Goal: Information Seeking & Learning: Learn about a topic

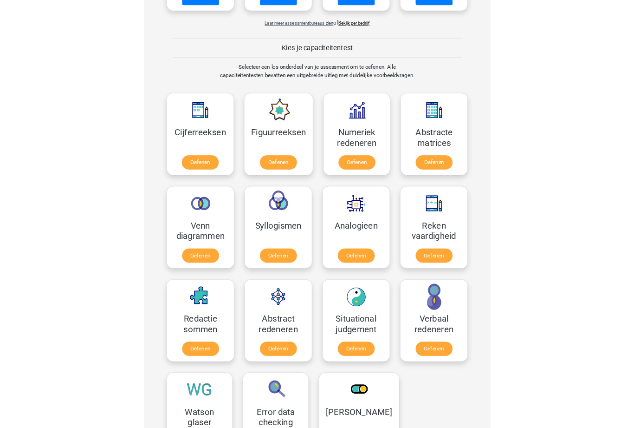
scroll to position [388, 0]
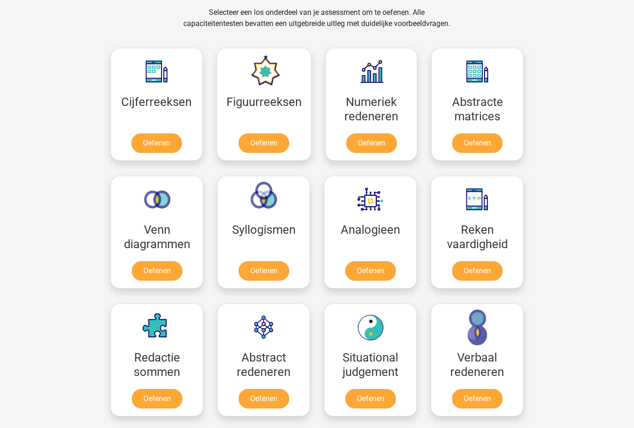
click at [2, 144] on div "Registreer Nederlands English" at bounding box center [317, 348] width 634 height 1473
click at [163, 133] on link "Oefenen" at bounding box center [156, 142] width 51 height 19
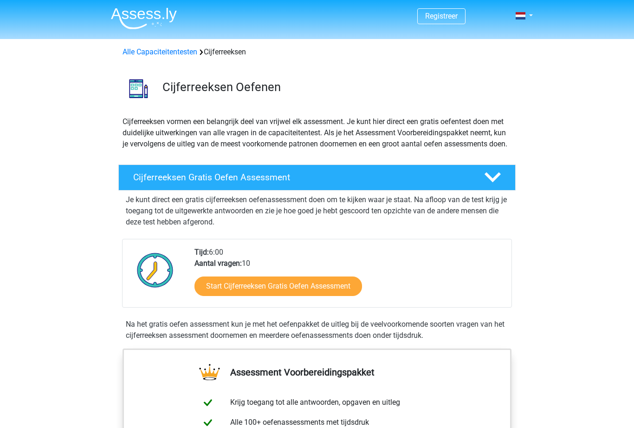
click at [229, 292] on link "Start Cijferreeksen Gratis Oefen Assessment" at bounding box center [279, 285] width 168 height 19
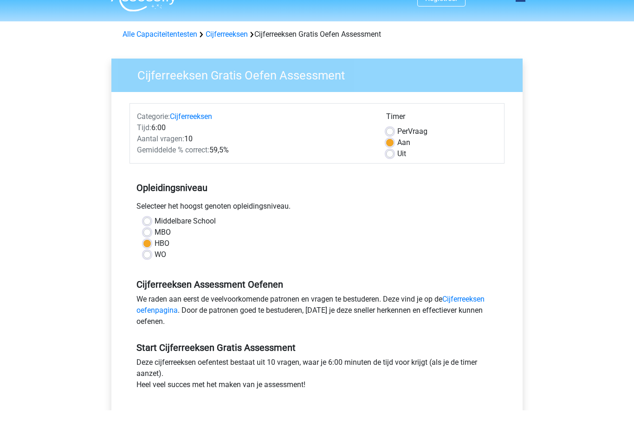
scroll to position [19, 0]
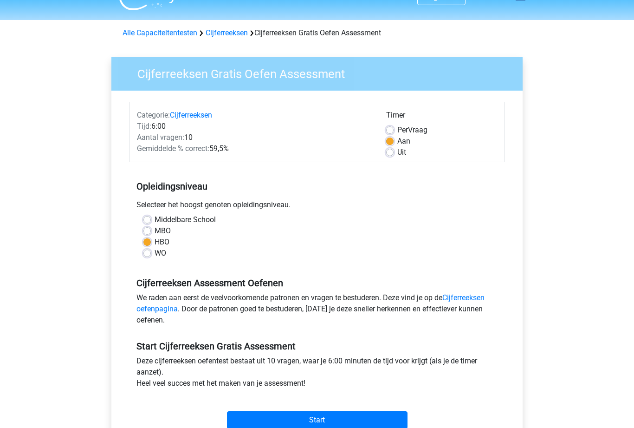
click at [152, 306] on link "Cijferreeksen oefenpagina" at bounding box center [310, 303] width 348 height 20
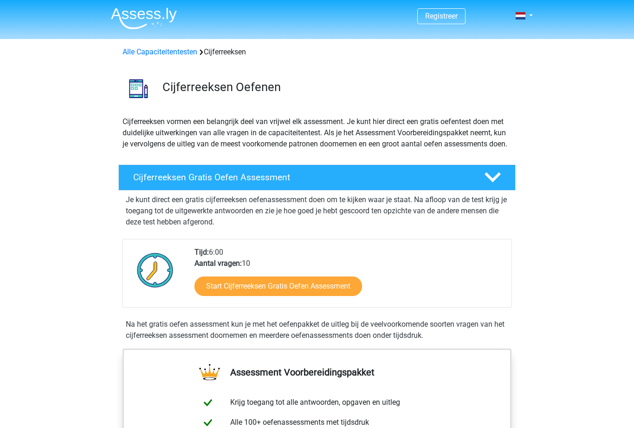
click at [221, 295] on link "Start Cijferreeksen Gratis Oefen Assessment" at bounding box center [279, 285] width 168 height 19
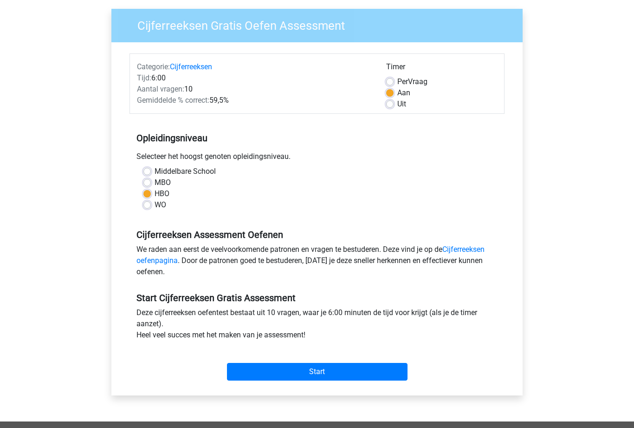
scroll to position [77, 0]
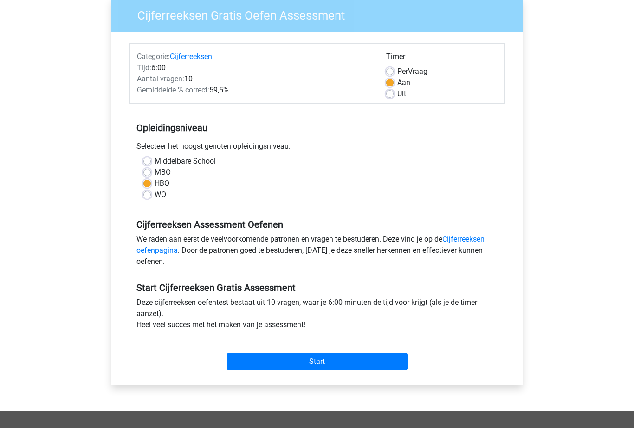
click at [290, 363] on input "Start" at bounding box center [317, 362] width 181 height 18
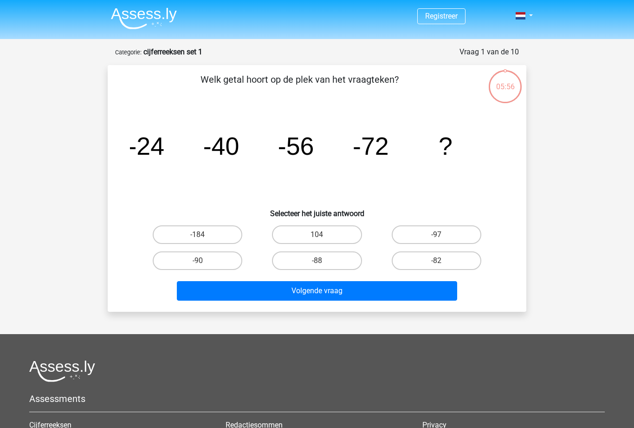
click at [296, 259] on label "-88" at bounding box center [317, 260] width 90 height 19
click at [317, 260] on input "-88" at bounding box center [320, 263] width 6 height 6
radio input "true"
click at [294, 289] on button "Volgende vraag" at bounding box center [317, 290] width 281 height 19
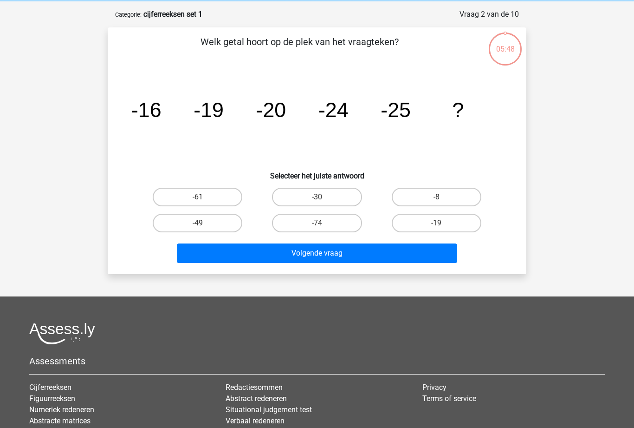
scroll to position [46, 0]
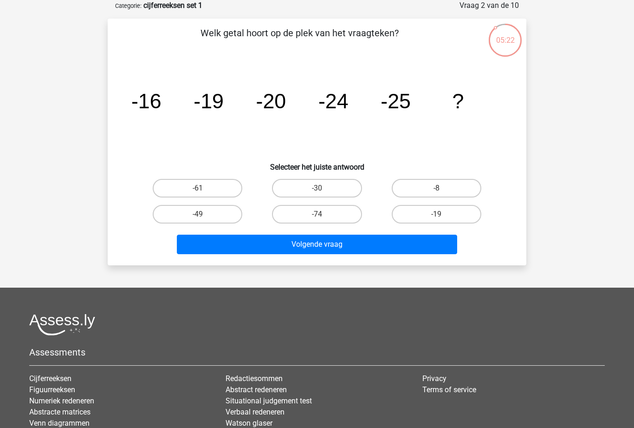
click at [299, 183] on label "-30" at bounding box center [317, 188] width 90 height 19
click at [317, 188] on input "-30" at bounding box center [320, 191] width 6 height 6
radio input "true"
click at [282, 244] on button "Volgende vraag" at bounding box center [317, 243] width 281 height 19
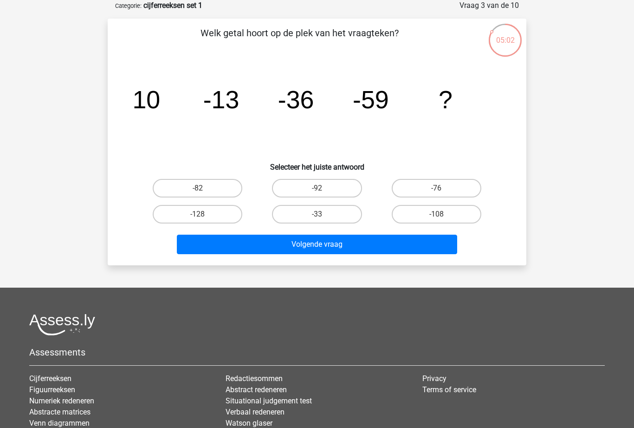
click at [305, 182] on label "-92" at bounding box center [317, 188] width 90 height 19
click at [317, 188] on input "-92" at bounding box center [320, 191] width 6 height 6
radio input "true"
click at [259, 245] on button "Volgende vraag" at bounding box center [317, 243] width 281 height 19
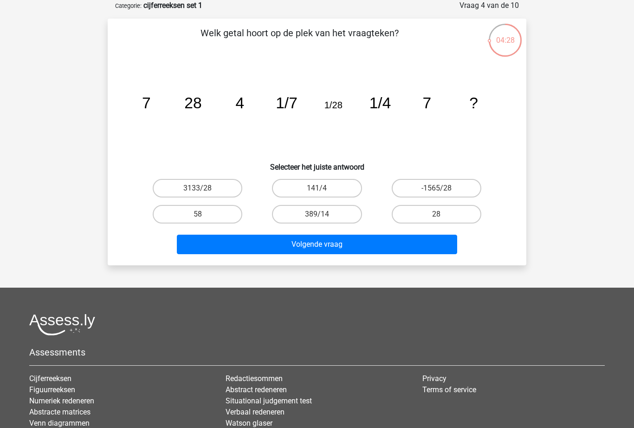
click at [415, 214] on label "28" at bounding box center [437, 214] width 90 height 19
click at [436, 214] on input "28" at bounding box center [439, 217] width 6 height 6
radio input "true"
click at [312, 244] on button "Volgende vraag" at bounding box center [317, 243] width 281 height 19
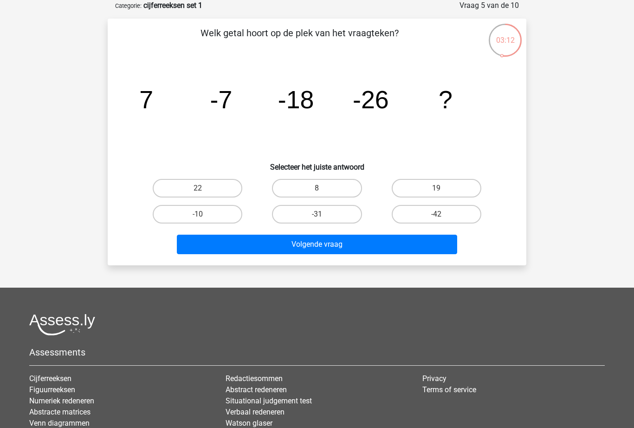
click at [218, 141] on icon "image/svg+xml 7 -7 -18 -26 ?" at bounding box center [317, 108] width 374 height 94
click at [309, 212] on label "-31" at bounding box center [317, 214] width 90 height 19
click at [317, 214] on input "-31" at bounding box center [320, 217] width 6 height 6
radio input "true"
click at [340, 240] on button "Volgende vraag" at bounding box center [317, 243] width 281 height 19
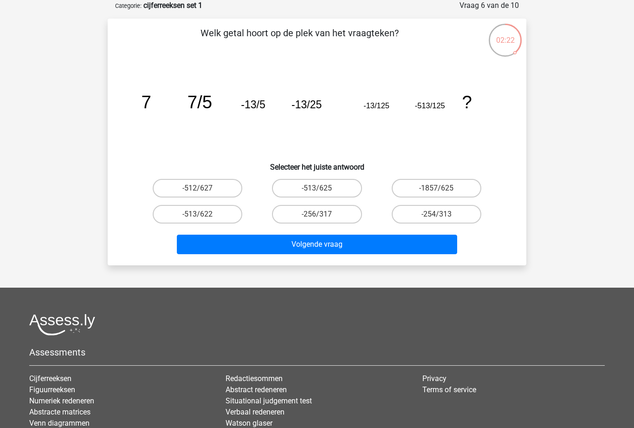
click at [410, 210] on label "-254/313" at bounding box center [437, 214] width 90 height 19
click at [436, 214] on input "-254/313" at bounding box center [439, 217] width 6 height 6
radio input "true"
click at [309, 248] on button "Volgende vraag" at bounding box center [317, 243] width 281 height 19
click at [325, 218] on label "-7/5" at bounding box center [317, 214] width 90 height 19
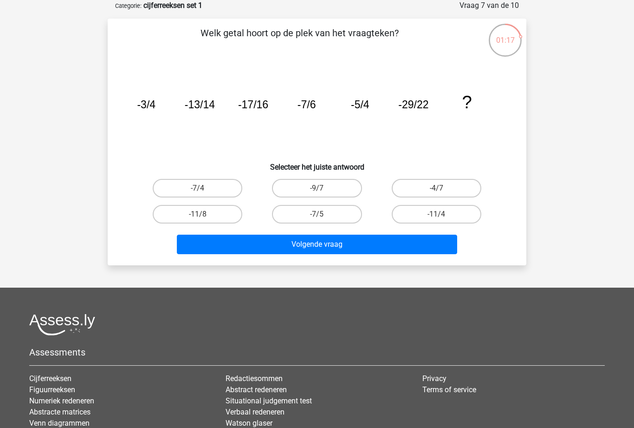
click at [323, 218] on input "-7/5" at bounding box center [320, 217] width 6 height 6
radio input "true"
click at [338, 241] on button "Volgende vraag" at bounding box center [317, 243] width 281 height 19
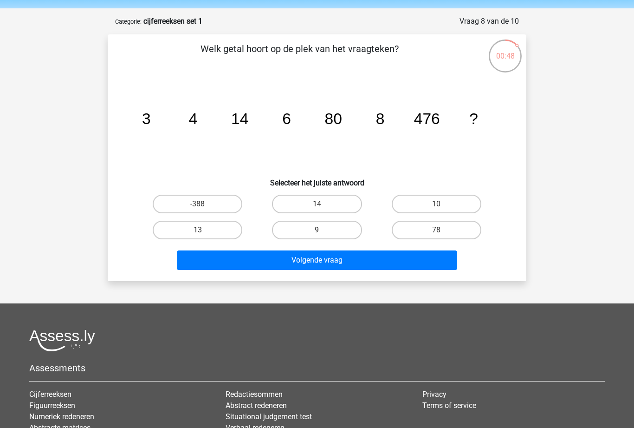
scroll to position [19, 0]
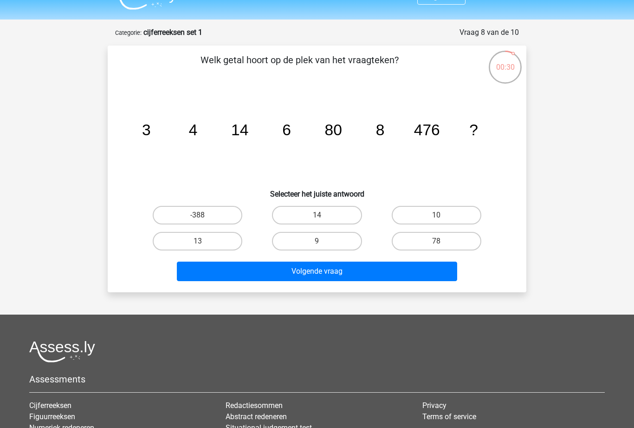
click at [184, 143] on icon "image/svg+xml 3 4 14 6 80 8 476 ?" at bounding box center [317, 135] width 374 height 94
click at [411, 215] on label "10" at bounding box center [437, 215] width 90 height 19
click at [436, 215] on input "10" at bounding box center [439, 218] width 6 height 6
radio input "true"
click at [327, 270] on button "Volgende vraag" at bounding box center [317, 270] width 281 height 19
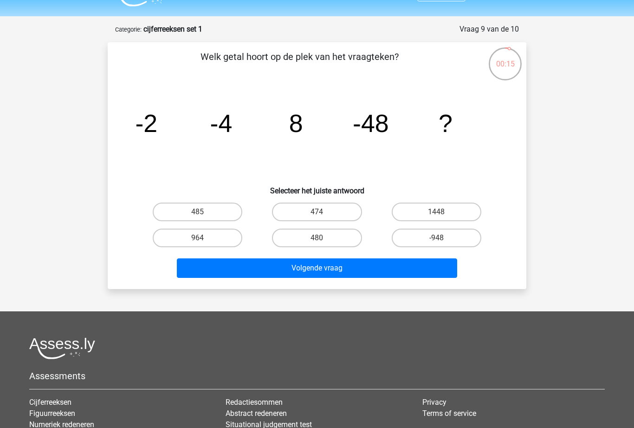
scroll to position [15, 0]
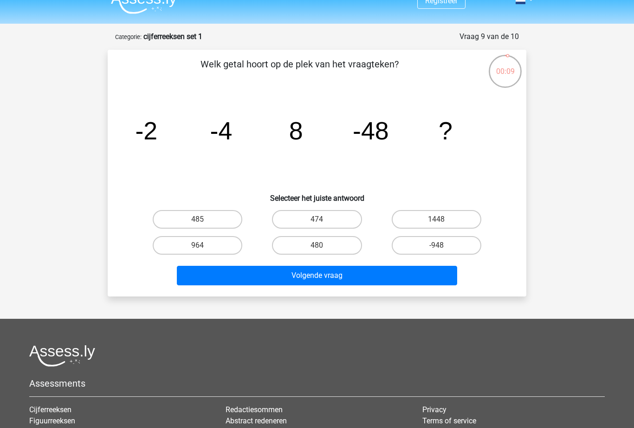
click at [327, 243] on label "480" at bounding box center [317, 245] width 90 height 19
click at [323, 245] on input "480" at bounding box center [320, 248] width 6 height 6
radio input "true"
click at [353, 273] on button "Volgende vraag" at bounding box center [317, 275] width 281 height 19
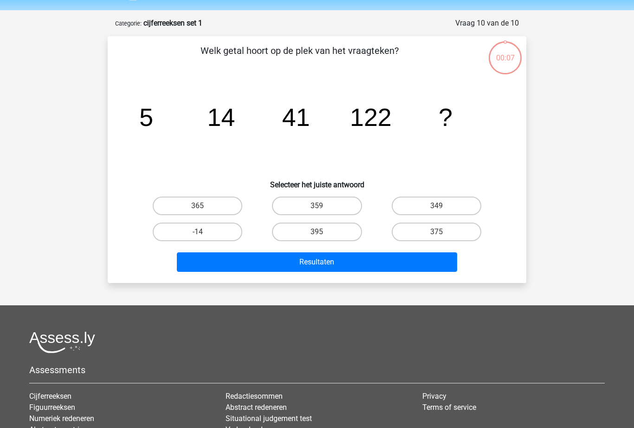
scroll to position [46, 0]
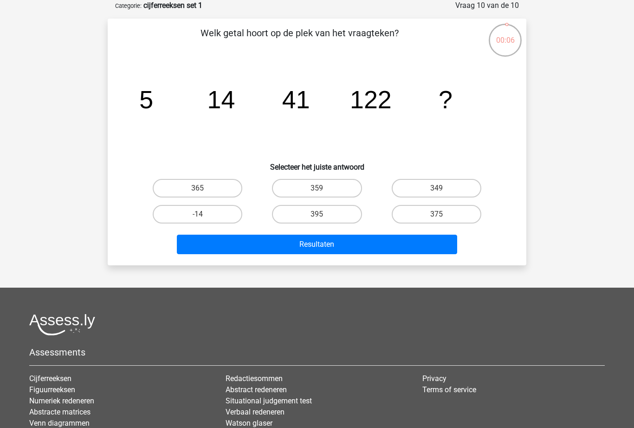
click at [307, 237] on button "Resultaten" at bounding box center [317, 243] width 281 height 19
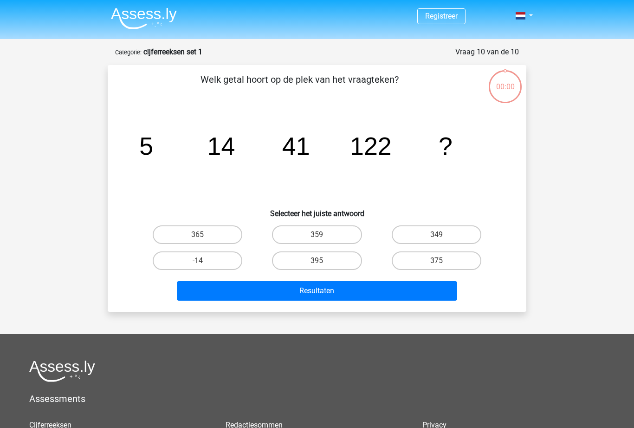
scroll to position [76, 0]
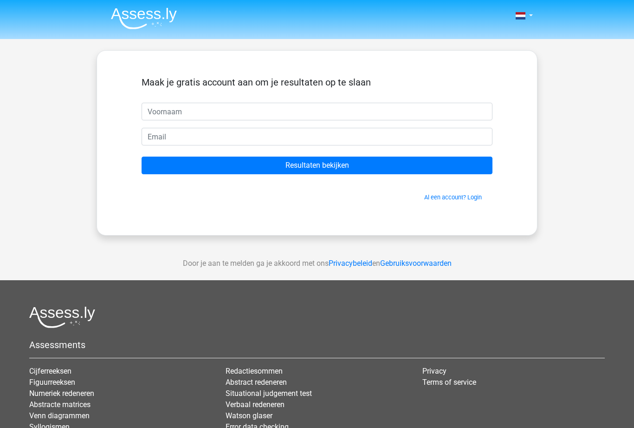
click at [169, 110] on input "text" at bounding box center [317, 112] width 351 height 18
type input "Hilda"
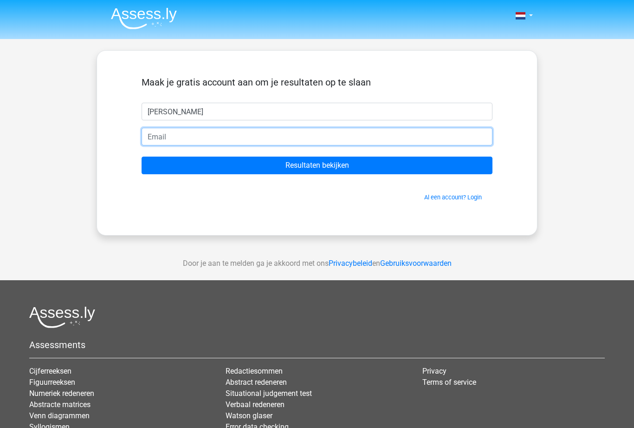
click at [159, 136] on input "email" at bounding box center [317, 137] width 351 height 18
type input "werfhilda@gmail.com"
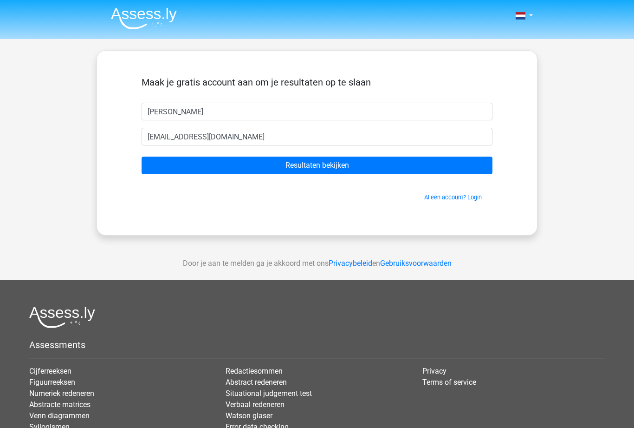
click at [275, 162] on input "Resultaten bekijken" at bounding box center [317, 165] width 351 height 18
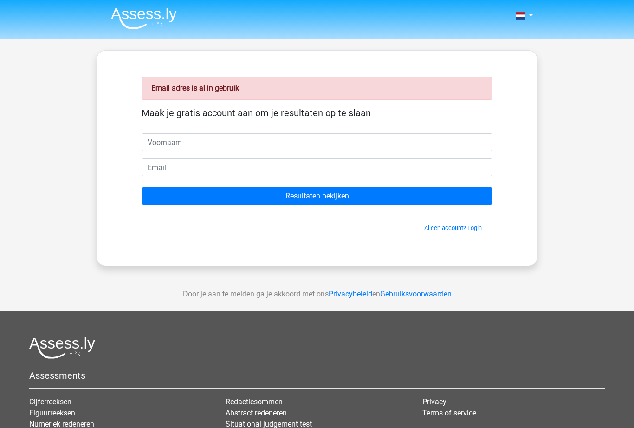
click at [437, 228] on link "Al een account? Login" at bounding box center [453, 227] width 58 height 7
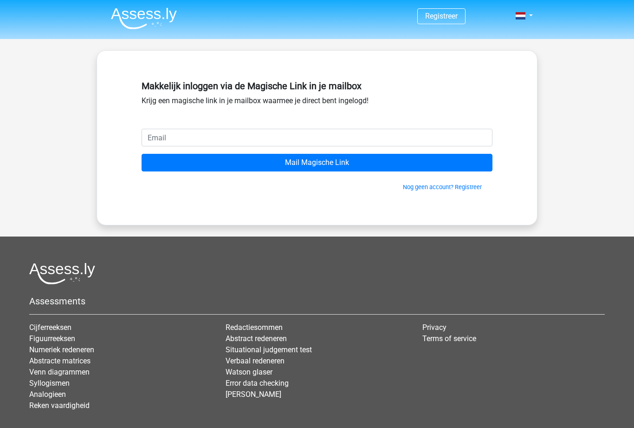
click at [169, 136] on input "email" at bounding box center [317, 138] width 351 height 18
type input "[EMAIL_ADDRESS][DOMAIN_NAME]"
click at [297, 159] on input "Mail Magische Link" at bounding box center [317, 163] width 351 height 18
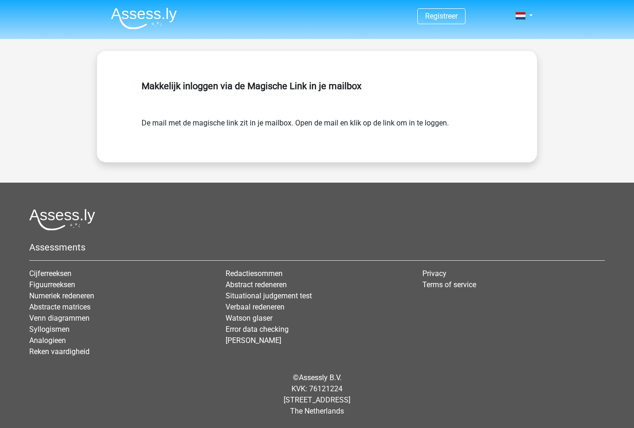
scroll to position [22, 0]
click at [19, 280] on footer "Assessments Cijferreeksen Figuurreeksen Numeriek redeneren Abstracte matrices V…" at bounding box center [317, 304] width 634 height 245
click at [36, 289] on link "Figuurreeksen" at bounding box center [52, 284] width 46 height 9
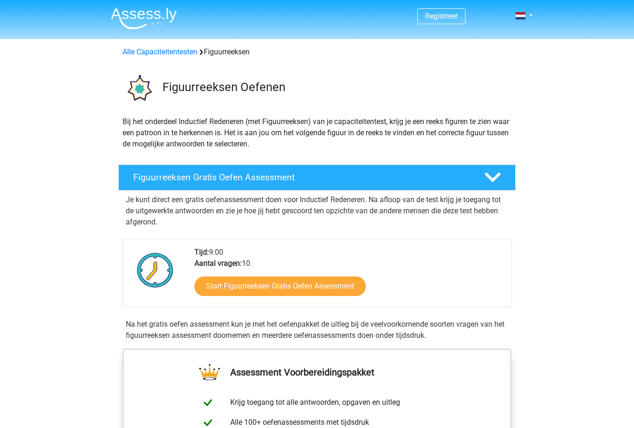
click at [228, 285] on link "Start Figuurreeksen Gratis Oefen Assessment" at bounding box center [280, 285] width 171 height 19
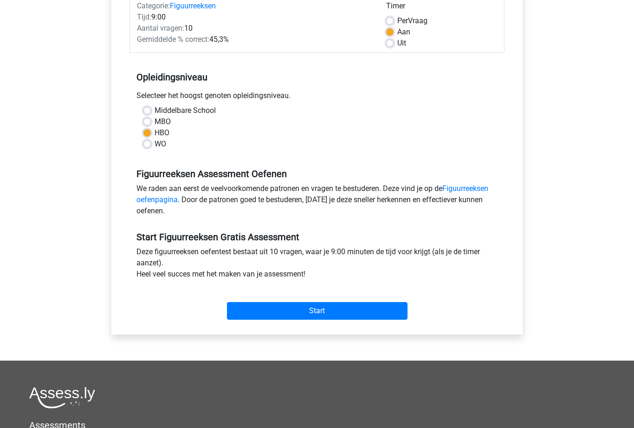
scroll to position [127, 0]
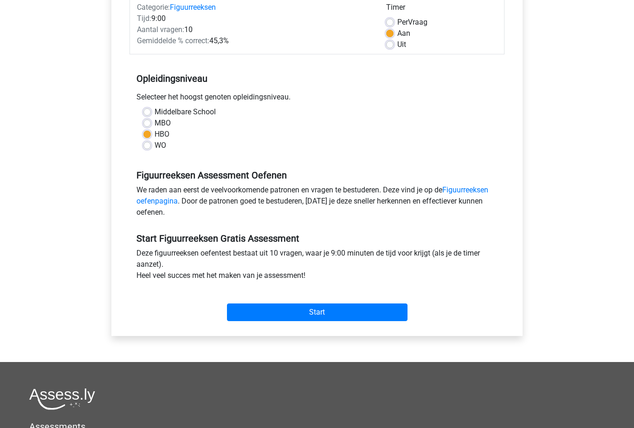
click at [261, 312] on input "Start" at bounding box center [317, 312] width 181 height 18
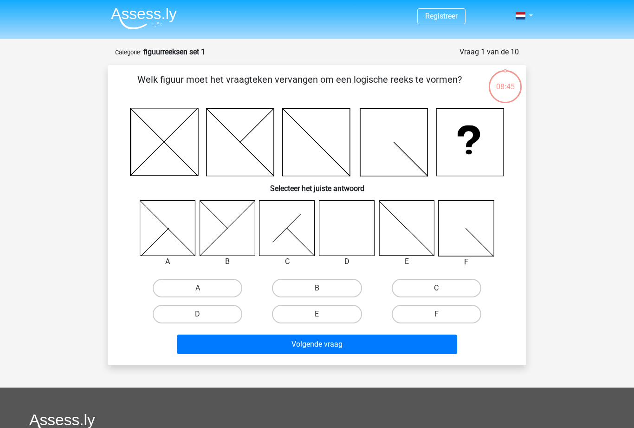
click at [186, 314] on label "D" at bounding box center [198, 314] width 90 height 19
click at [198, 314] on input "D" at bounding box center [201, 317] width 6 height 6
radio input "true"
click at [240, 345] on button "Volgende vraag" at bounding box center [317, 343] width 281 height 19
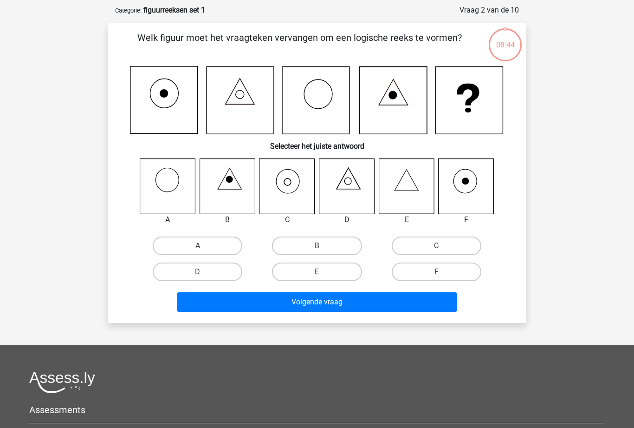
scroll to position [46, 0]
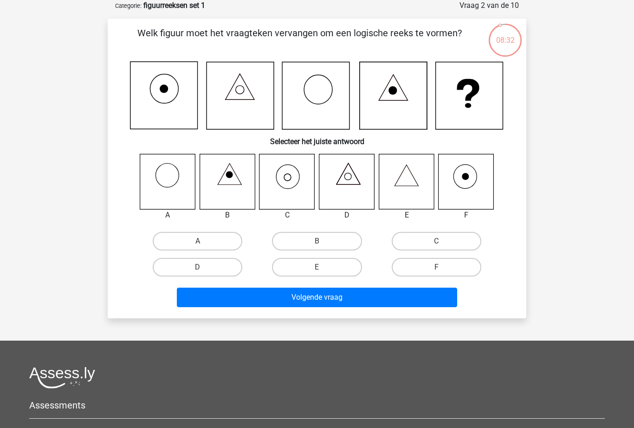
click at [415, 240] on label "C" at bounding box center [437, 241] width 90 height 19
click at [436, 241] on input "C" at bounding box center [439, 244] width 6 height 6
radio input "true"
click at [300, 299] on button "Volgende vraag" at bounding box center [317, 296] width 281 height 19
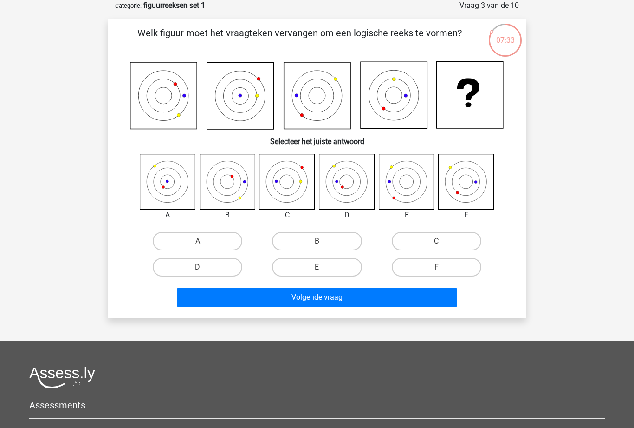
click at [185, 262] on label "D" at bounding box center [198, 267] width 90 height 19
click at [198, 267] on input "D" at bounding box center [201, 270] width 6 height 6
radio input "true"
click at [254, 295] on button "Volgende vraag" at bounding box center [317, 296] width 281 height 19
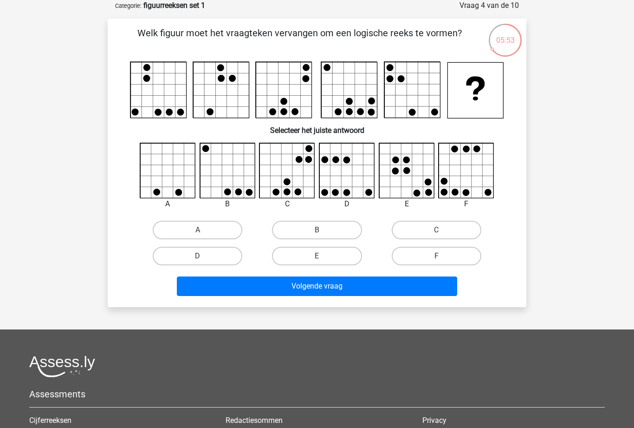
click at [412, 235] on label "C" at bounding box center [437, 230] width 90 height 19
click at [436, 235] on input "C" at bounding box center [439, 233] width 6 height 6
radio input "true"
click at [281, 286] on button "Volgende vraag" at bounding box center [317, 285] width 281 height 19
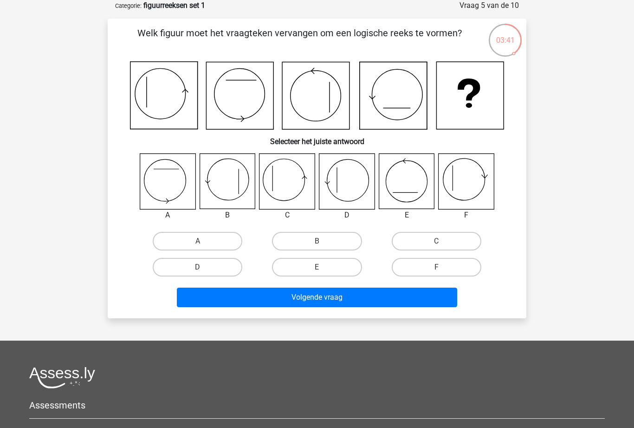
click at [294, 240] on label "B" at bounding box center [317, 241] width 90 height 19
click at [317, 241] on input "B" at bounding box center [320, 244] width 6 height 6
radio input "true"
click at [266, 297] on button "Volgende vraag" at bounding box center [317, 296] width 281 height 19
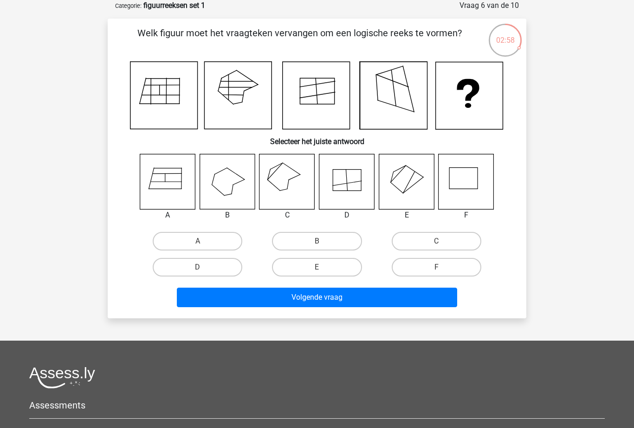
click at [199, 273] on input "D" at bounding box center [201, 270] width 6 height 6
radio input "true"
click at [272, 305] on button "Volgende vraag" at bounding box center [317, 296] width 281 height 19
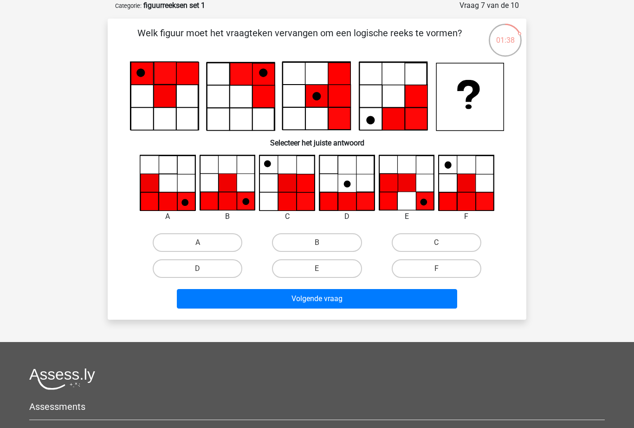
click at [342, 383] on div at bounding box center [317, 379] width 576 height 22
click at [407, 244] on label "C" at bounding box center [437, 242] width 90 height 19
click at [436, 244] on input "C" at bounding box center [439, 245] width 6 height 6
radio input "true"
click at [280, 300] on button "Volgende vraag" at bounding box center [317, 298] width 281 height 19
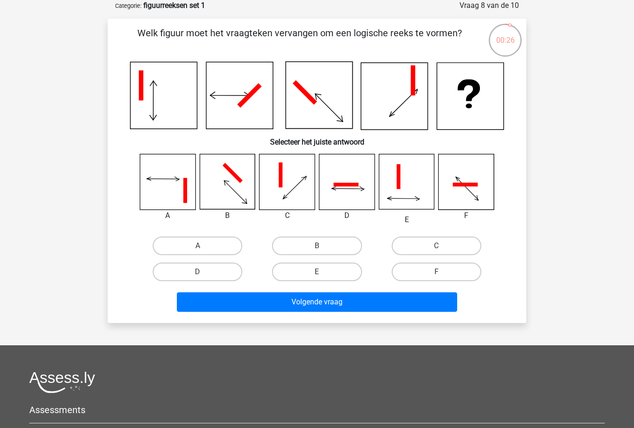
click at [406, 268] on label "F" at bounding box center [437, 271] width 90 height 19
click at [436, 272] on input "F" at bounding box center [439, 275] width 6 height 6
radio input "true"
click at [284, 300] on button "Volgende vraag" at bounding box center [317, 301] width 281 height 19
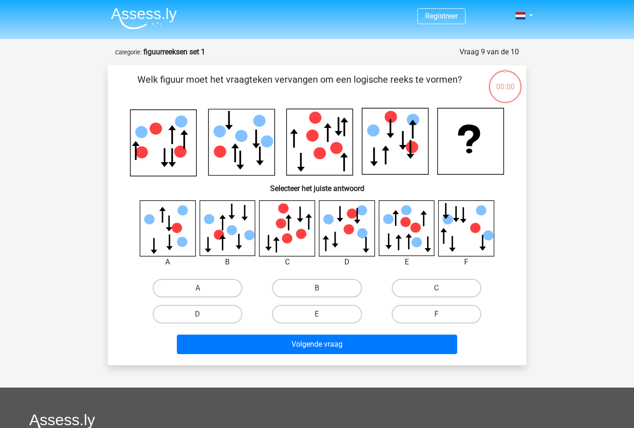
scroll to position [46, 0]
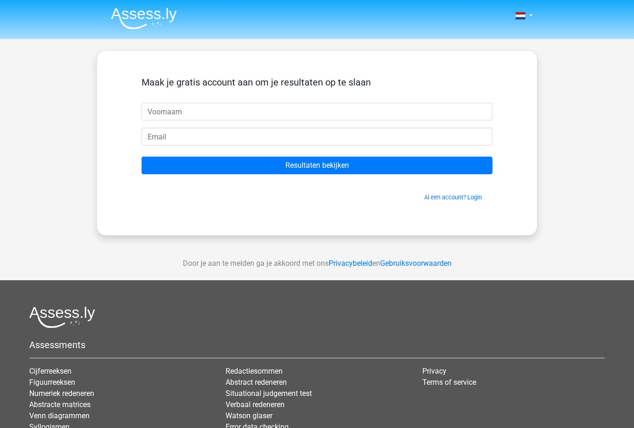
scroll to position [46, 0]
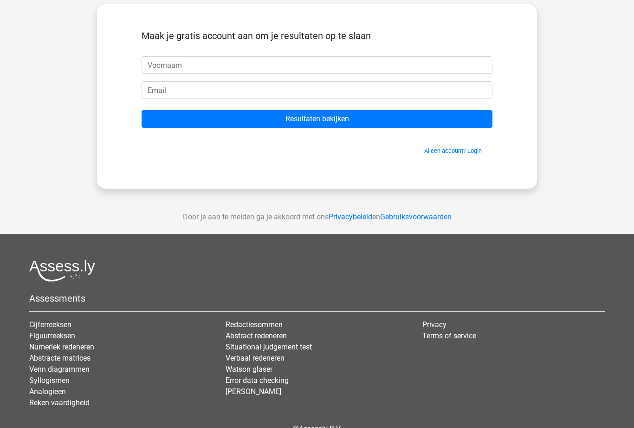
click at [441, 147] on link "Al een account? Login" at bounding box center [453, 150] width 58 height 7
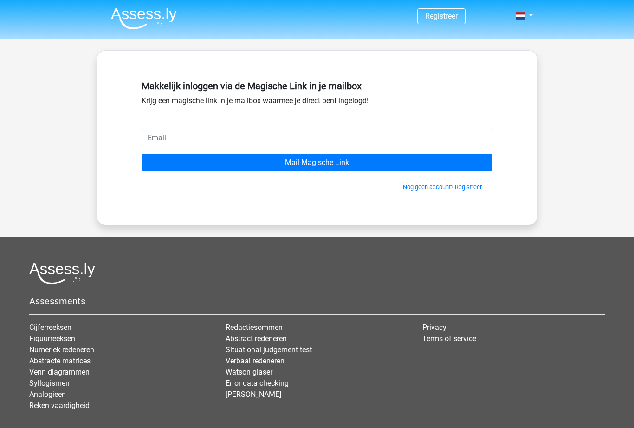
click at [169, 136] on input "email" at bounding box center [317, 138] width 351 height 18
type input "werfhilda@gmail.com"
click at [317, 162] on input "Mail Magische Link" at bounding box center [317, 163] width 351 height 18
